Goal: Find specific page/section: Find specific page/section

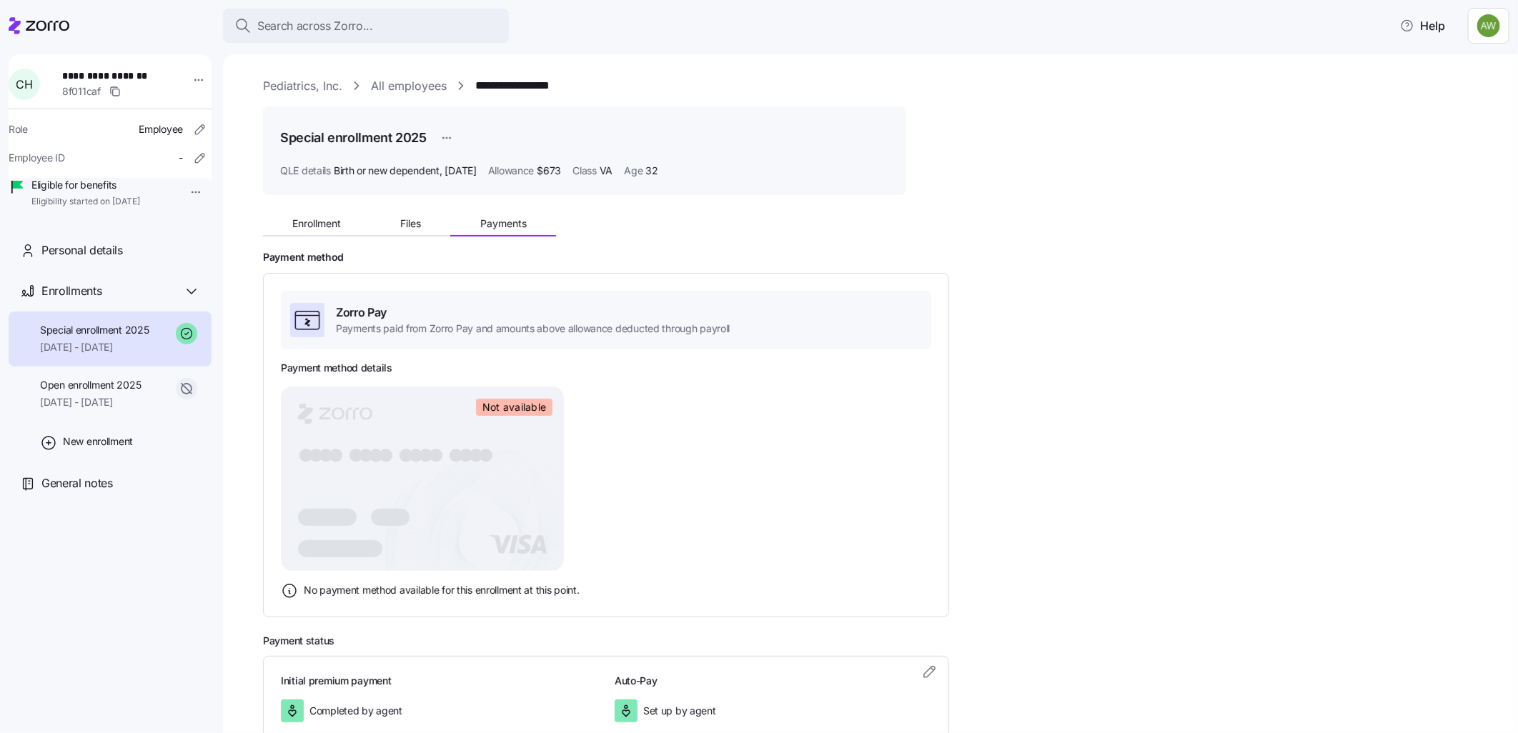
scroll to position [91, 0]
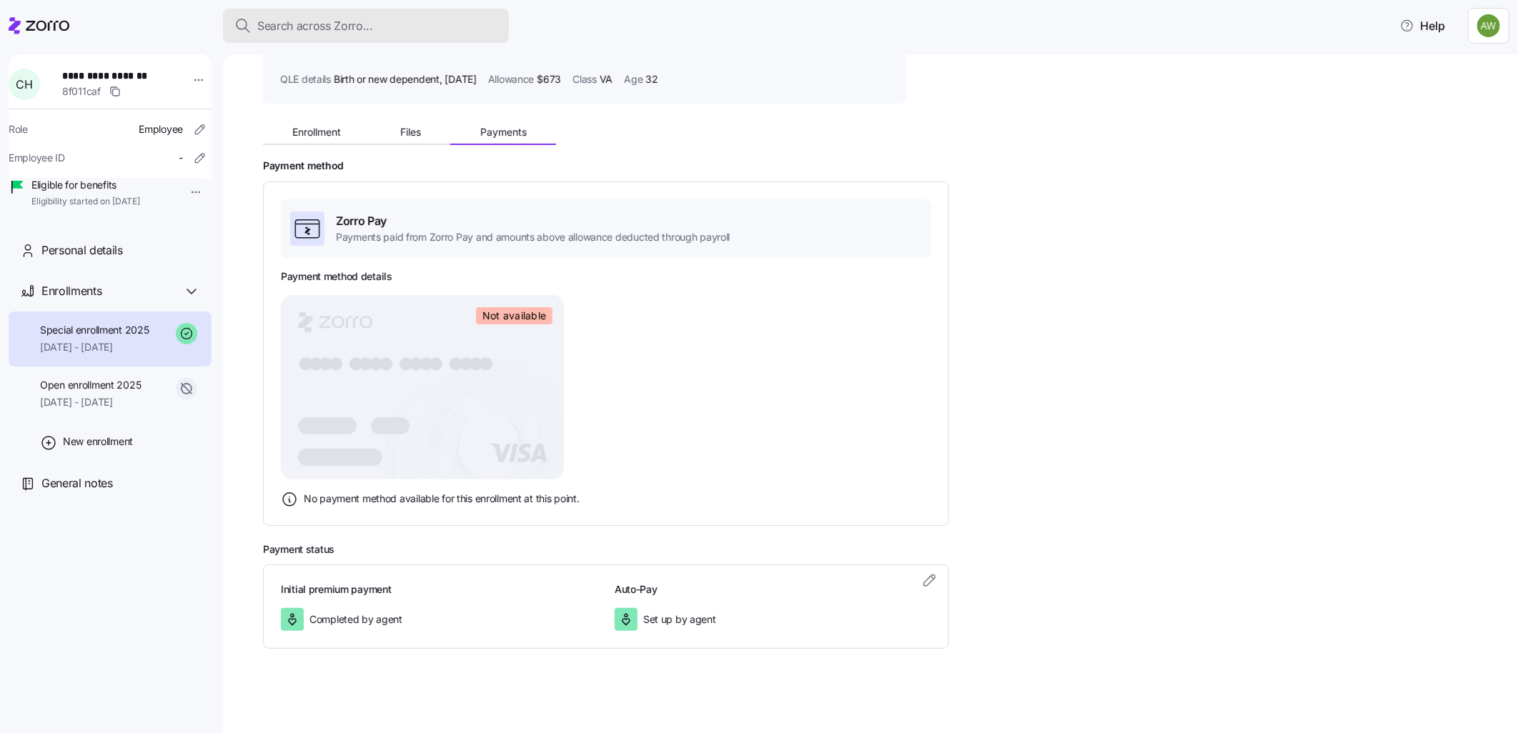
click at [353, 23] on span "Search across Zorro..." at bounding box center [315, 26] width 116 height 18
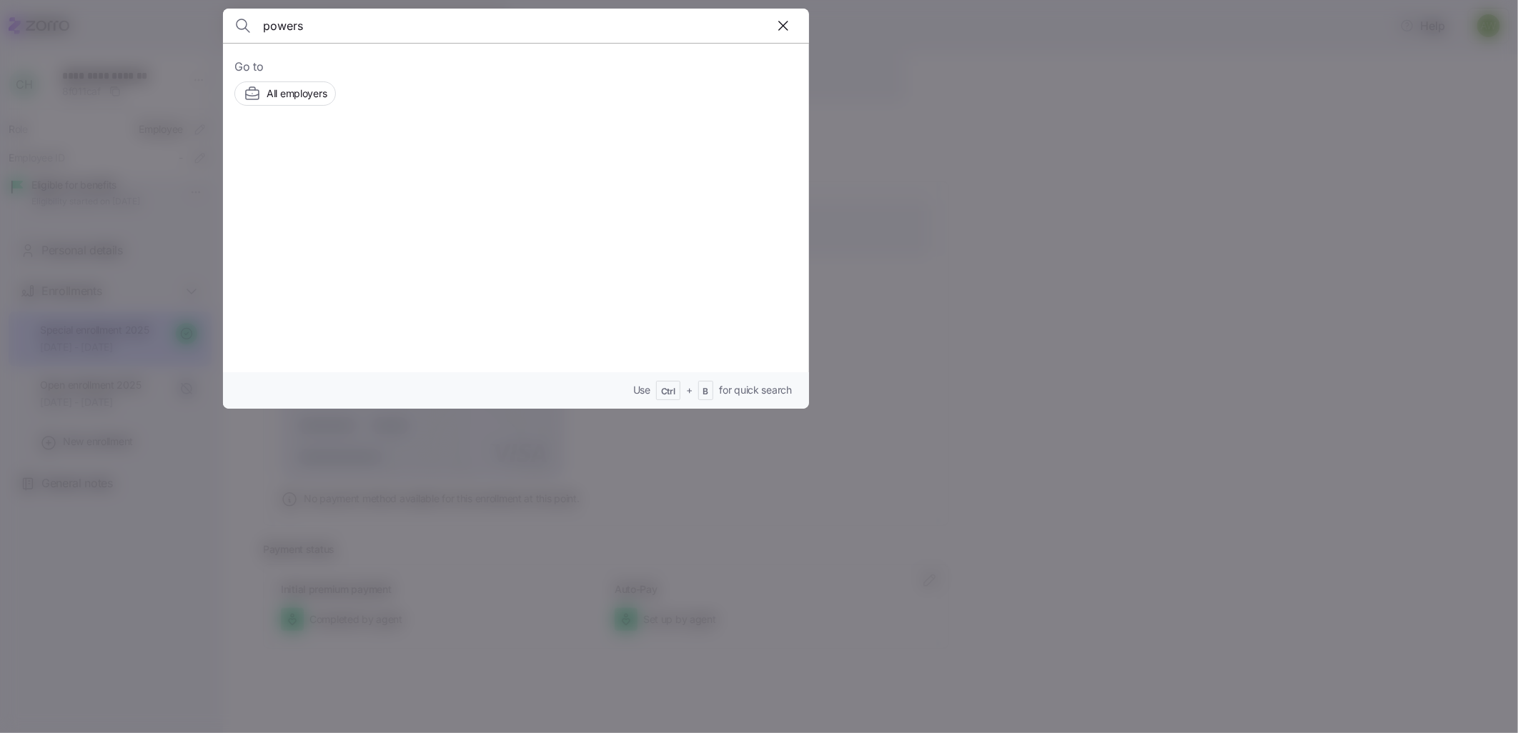
type input "powers"
click at [352, 169] on icon at bounding box center [345, 162] width 17 height 17
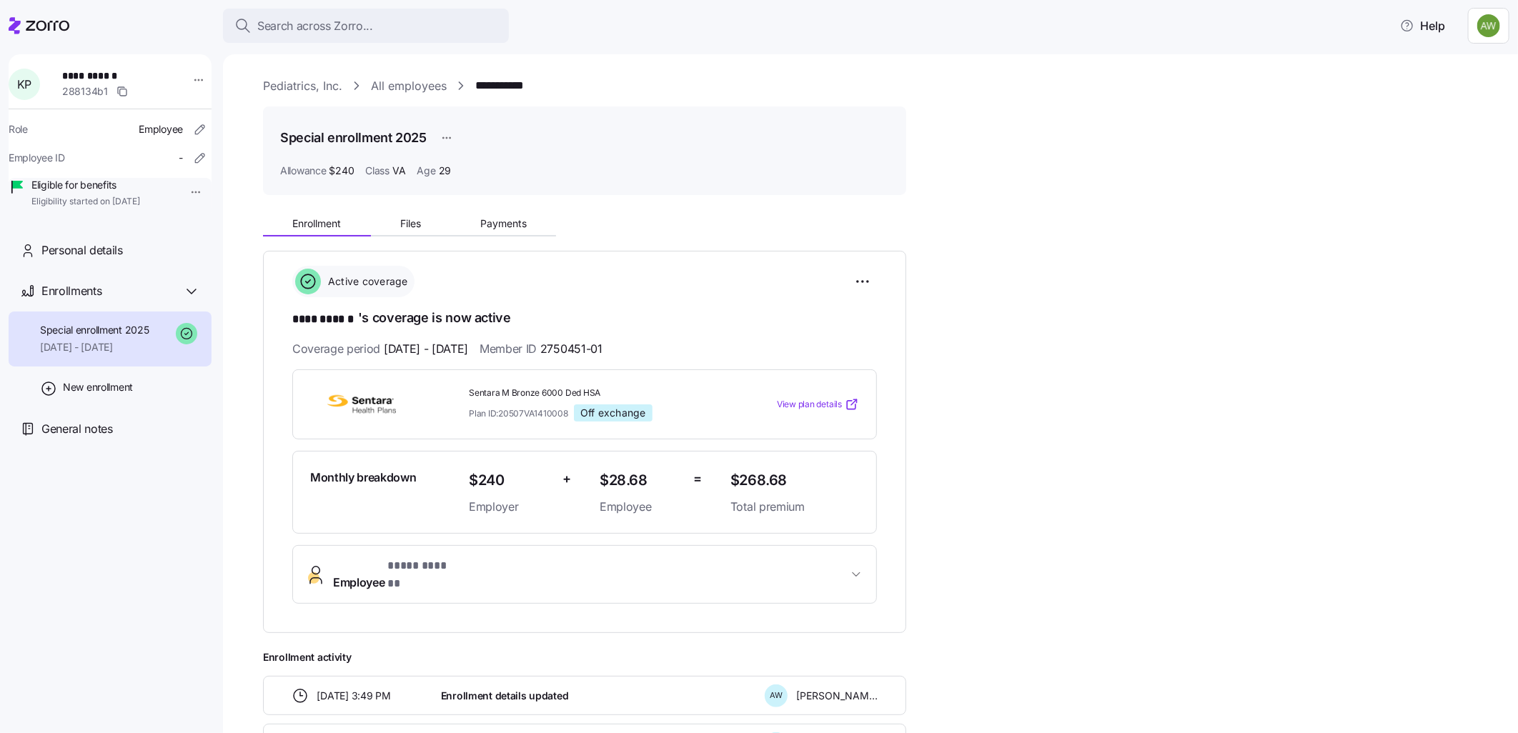
click at [476, 554] on button "Employee * **** ****** *" at bounding box center [584, 574] width 583 height 57
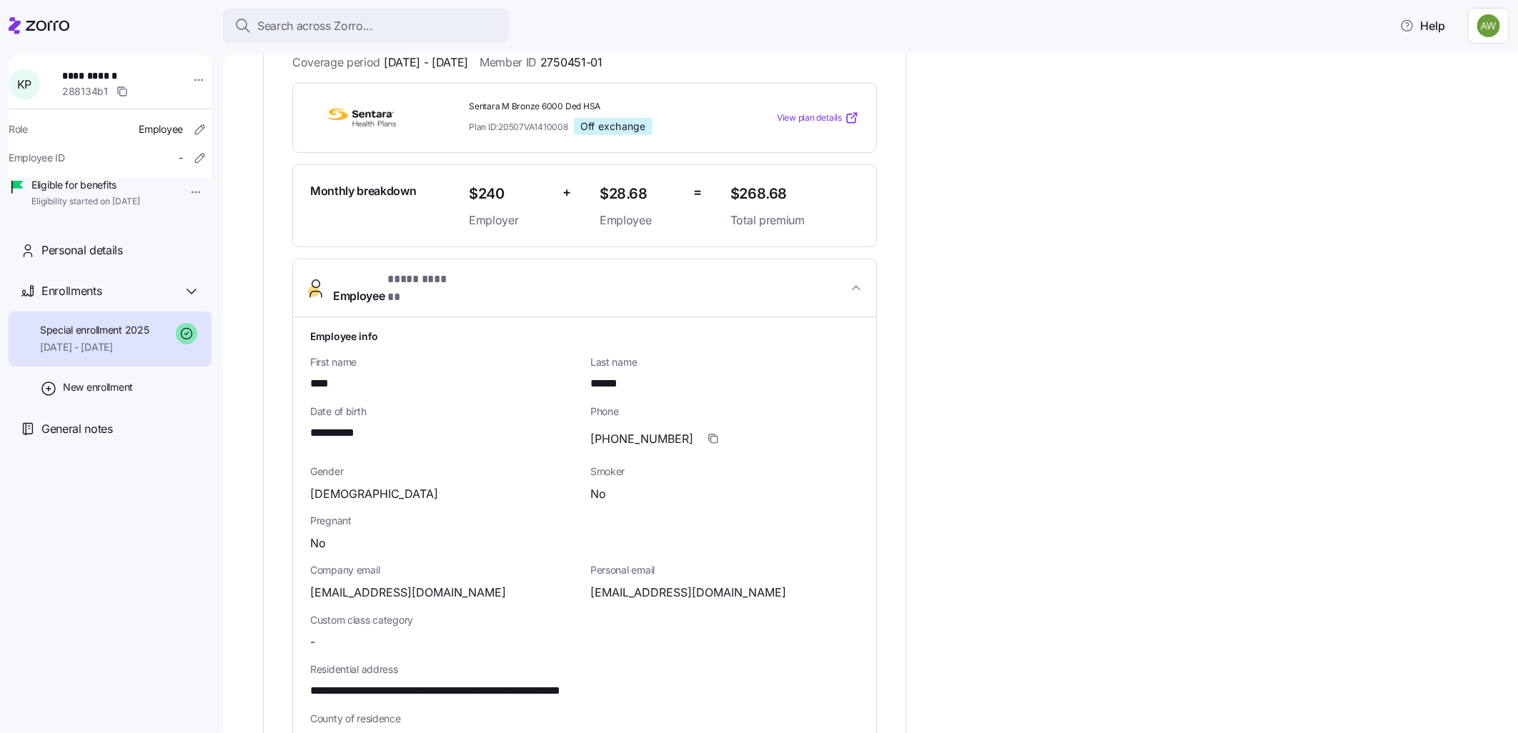
scroll to position [397, 0]
